Goal: Task Accomplishment & Management: Use online tool/utility

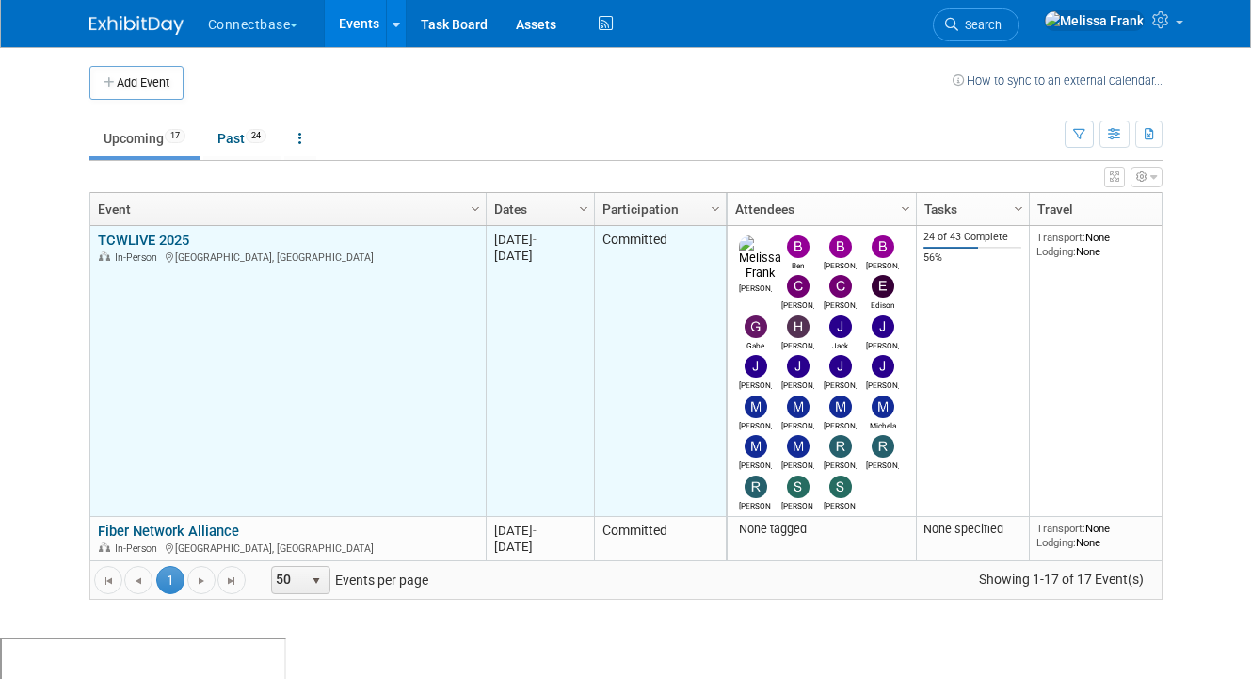
click at [180, 239] on link "TCWLIVE 2025" at bounding box center [143, 240] width 91 height 17
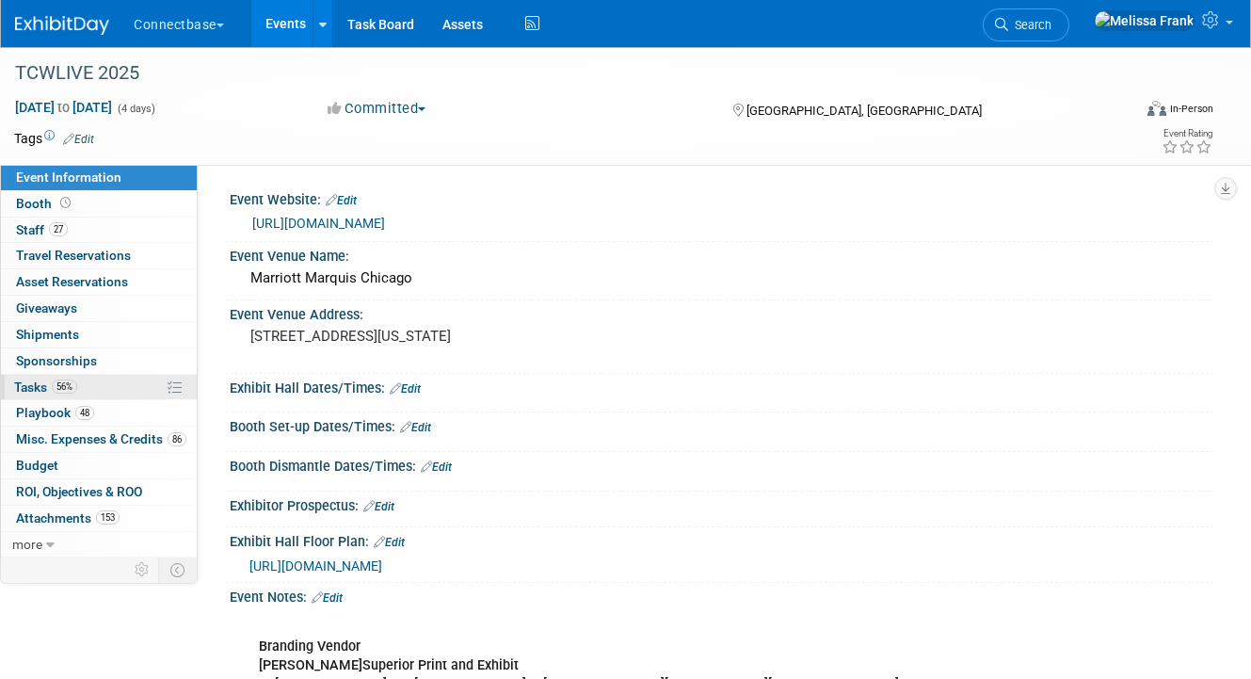
click at [52, 380] on span "Tasks 56%" at bounding box center [45, 386] width 63 height 15
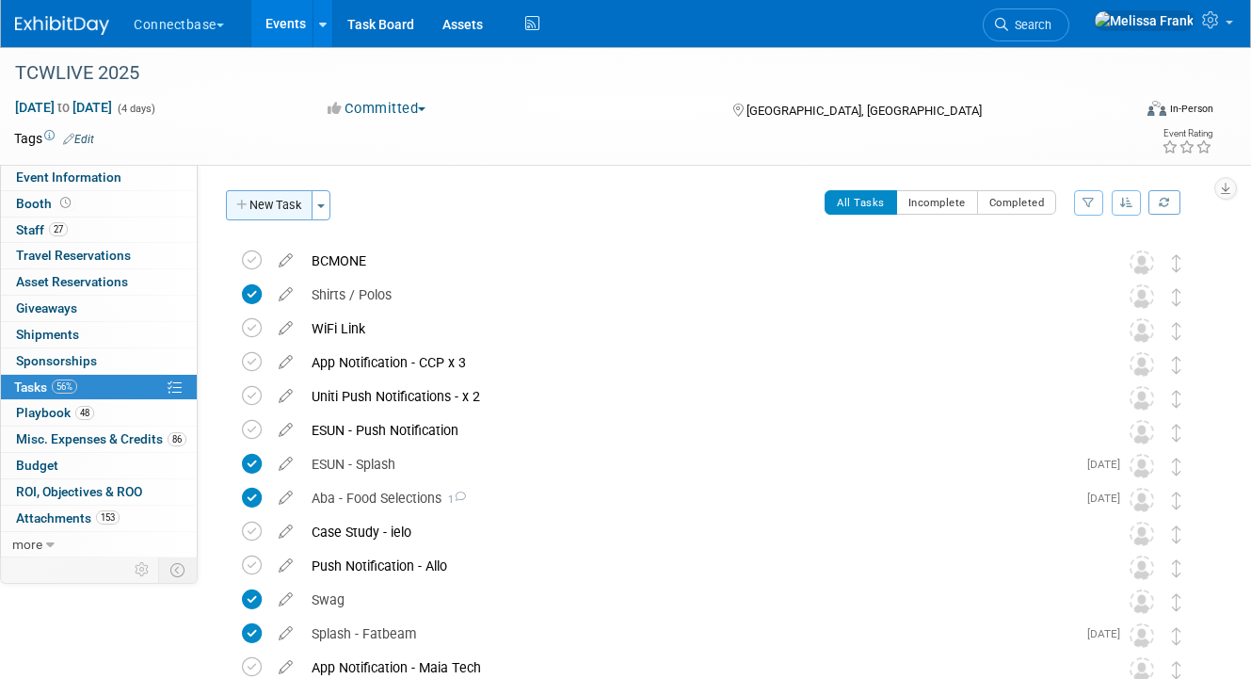
click at [263, 204] on button "New Task" at bounding box center [269, 205] width 87 height 30
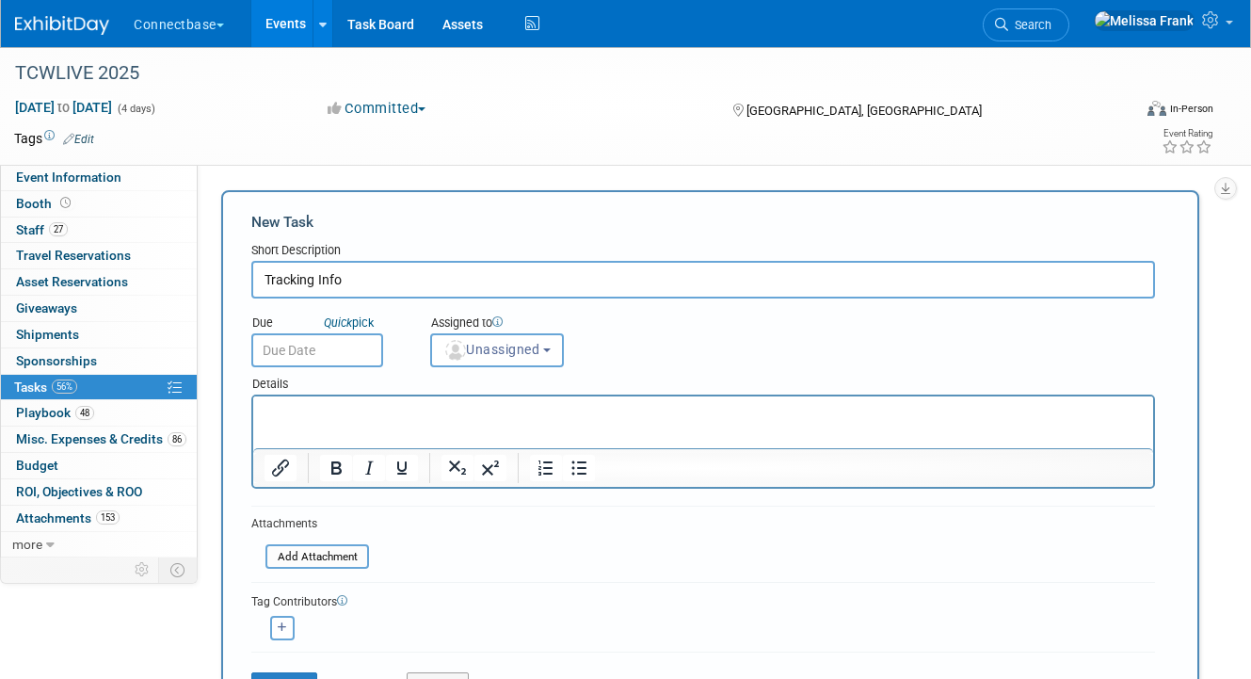
type input "Tracking Info"
click at [392, 414] on p "Rich Text Area. Press ALT-0 for help." at bounding box center [703, 413] width 878 height 19
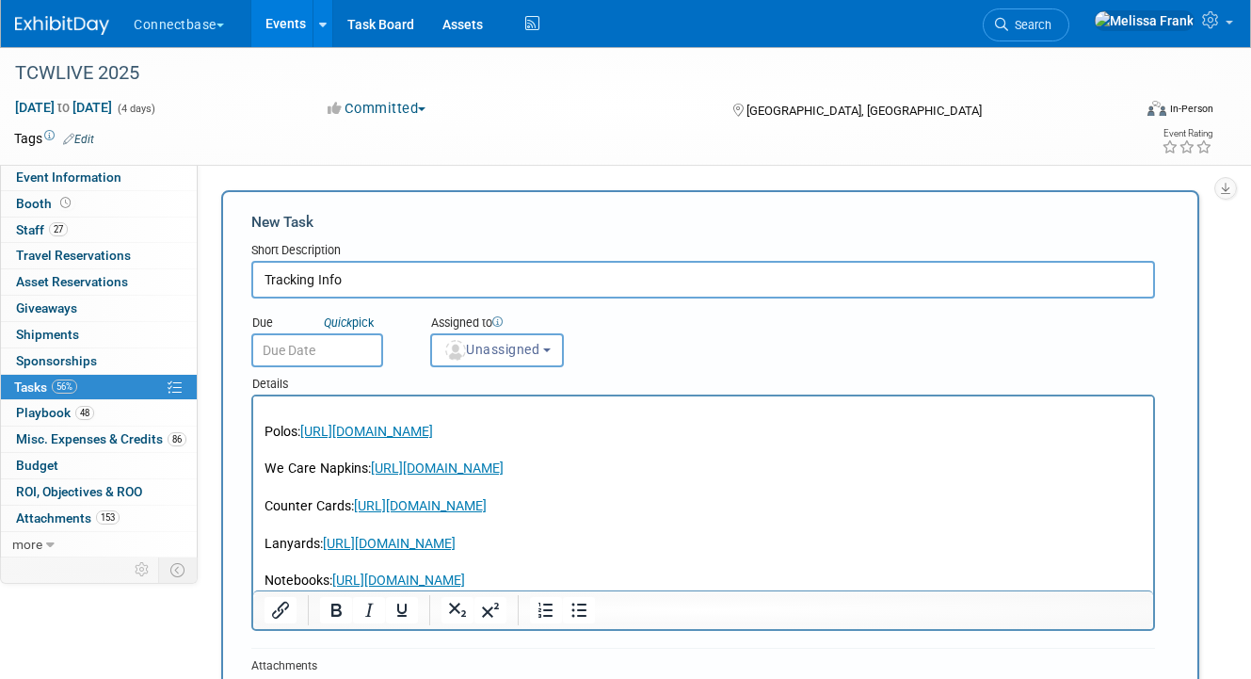
click at [276, 408] on p "Rich Text Area. Press ALT-0 for help." at bounding box center [703, 413] width 878 height 19
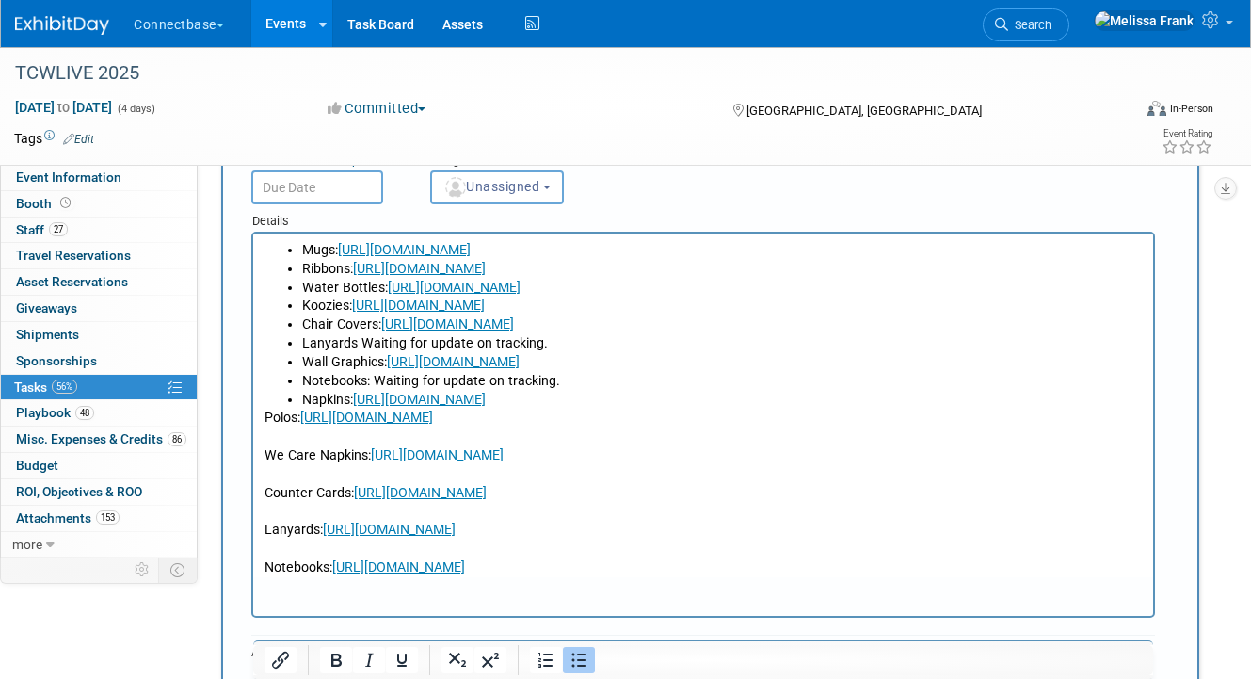
scroll to position [349, 0]
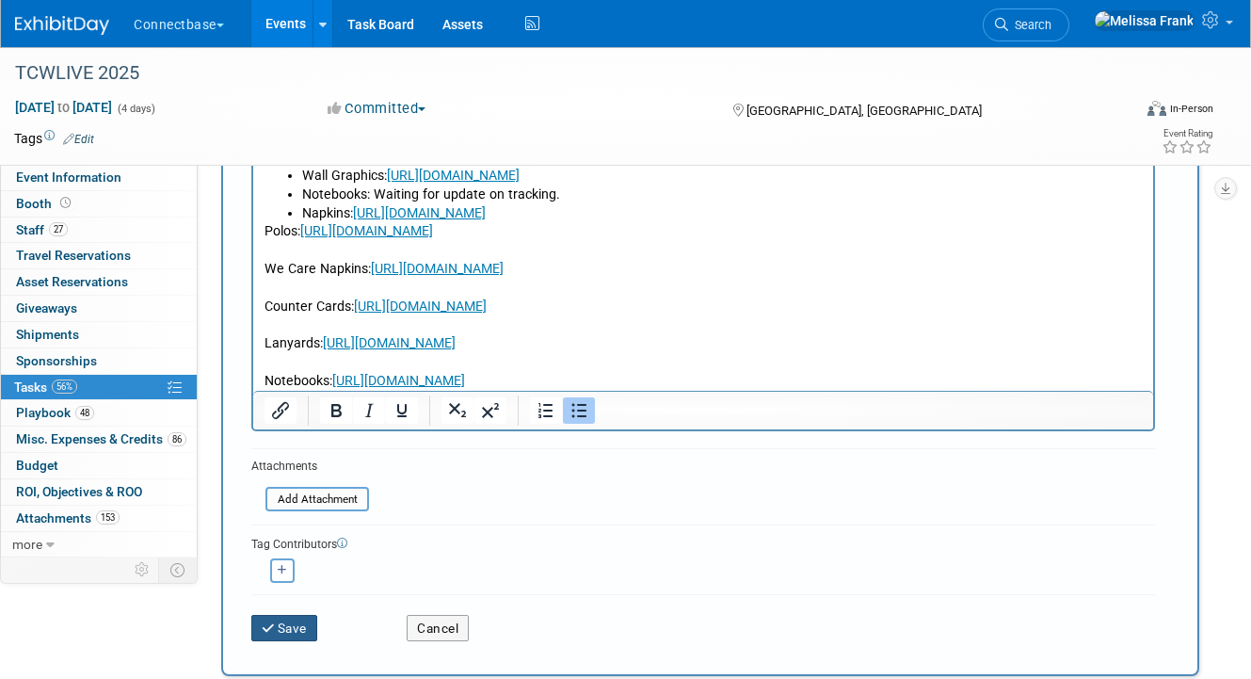
click at [289, 625] on button "Save" at bounding box center [284, 628] width 66 height 26
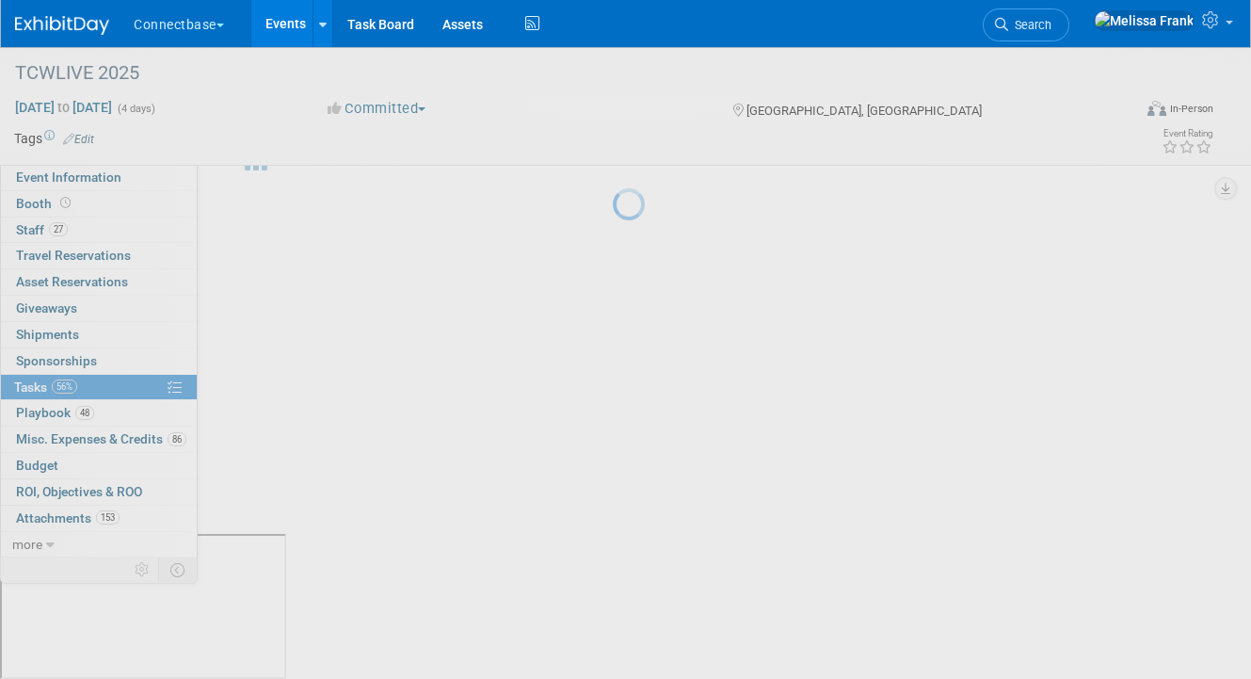
scroll to position [0, 0]
